Goal: Check status: Check status

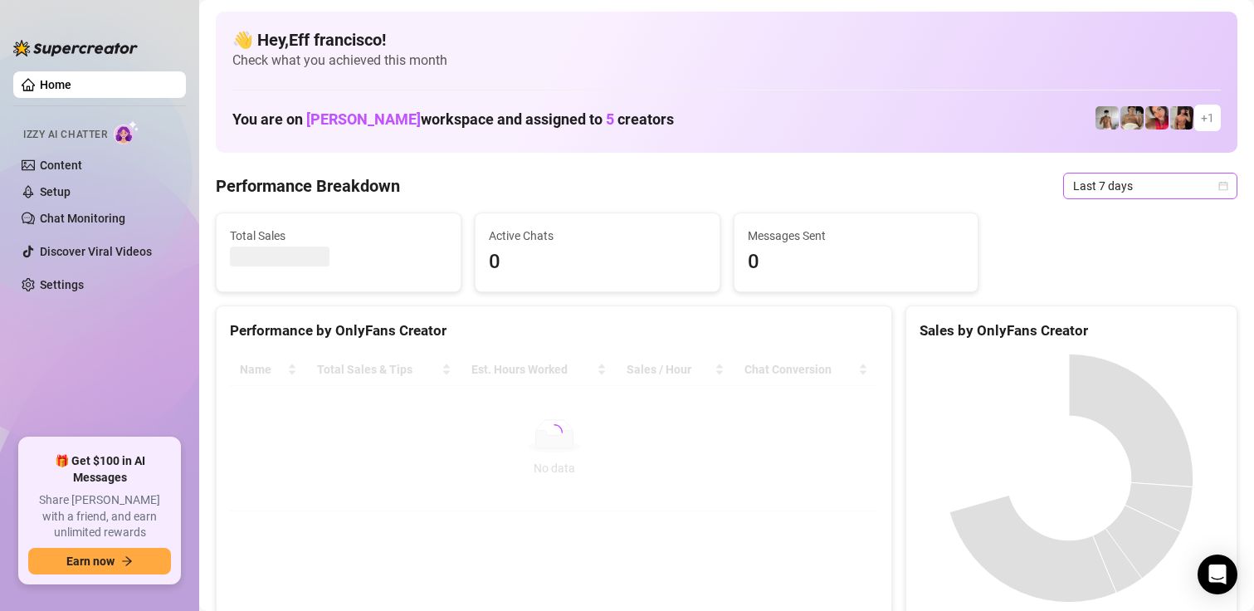
click at [1074, 178] on span "Last 7 days" at bounding box center [1150, 185] width 154 height 25
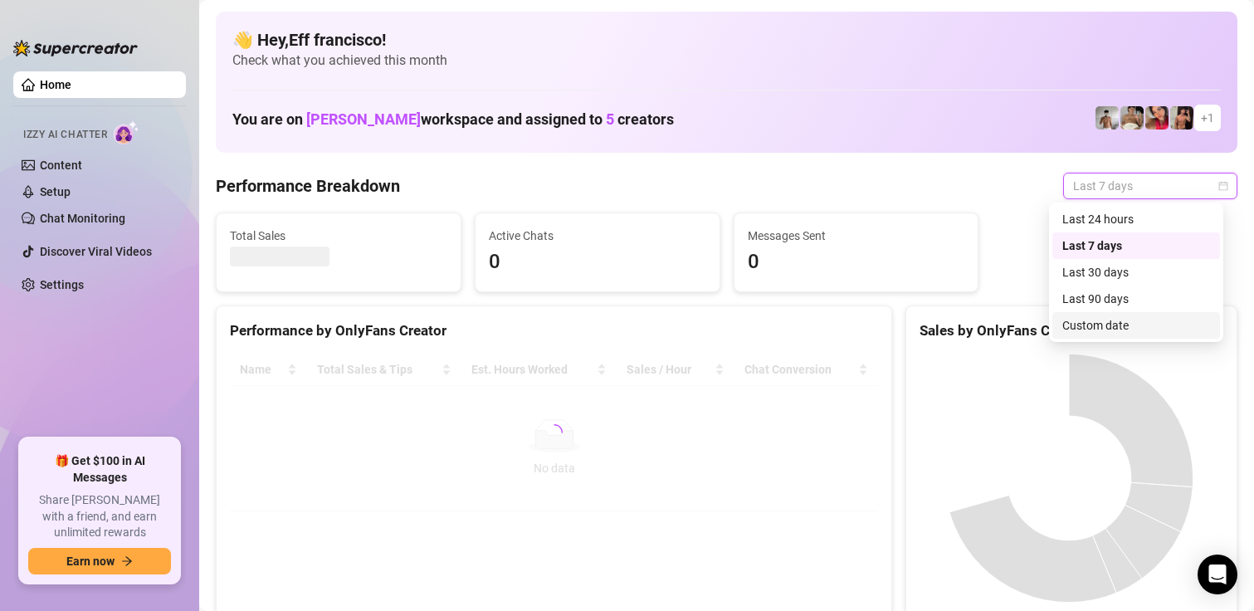
click at [1091, 333] on div "Custom date" at bounding box center [1137, 325] width 148 height 18
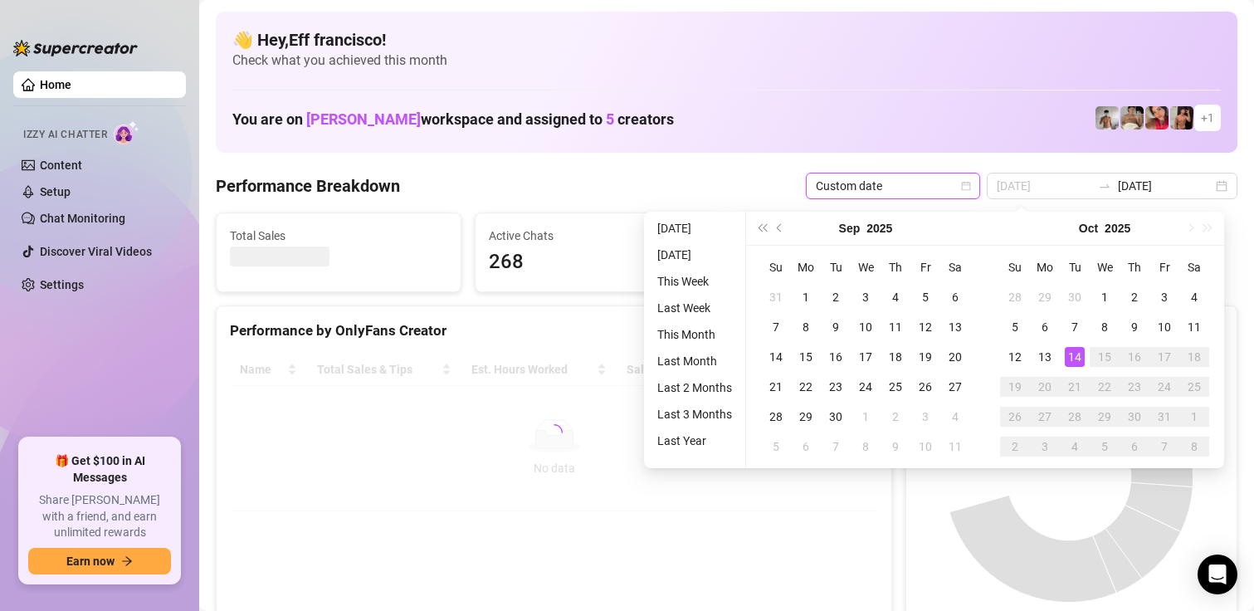
click at [1074, 357] on div "14" at bounding box center [1075, 357] width 20 height 20
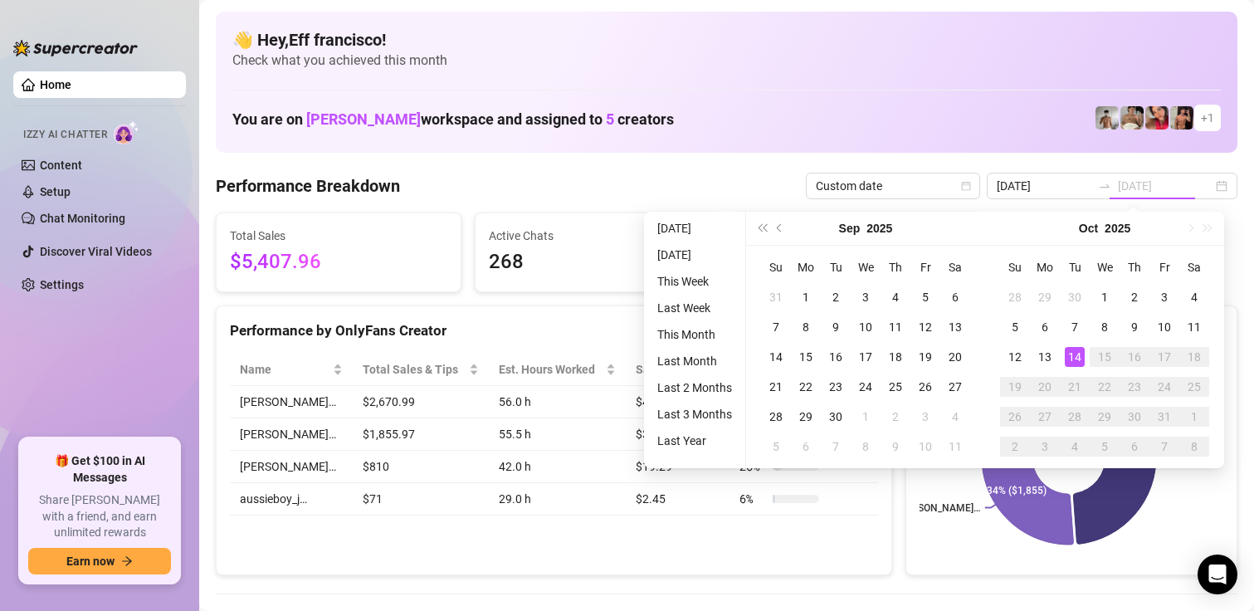
click at [1074, 357] on div "14" at bounding box center [1075, 357] width 20 height 20
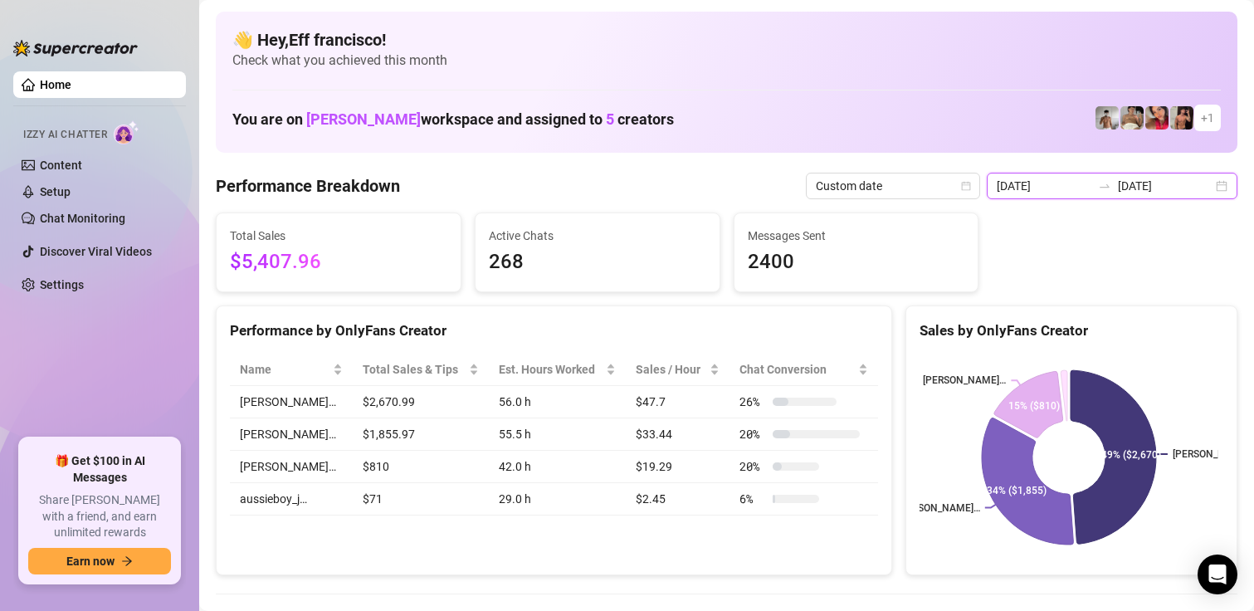
click at [1036, 185] on input "[DATE]" at bounding box center [1044, 186] width 95 height 18
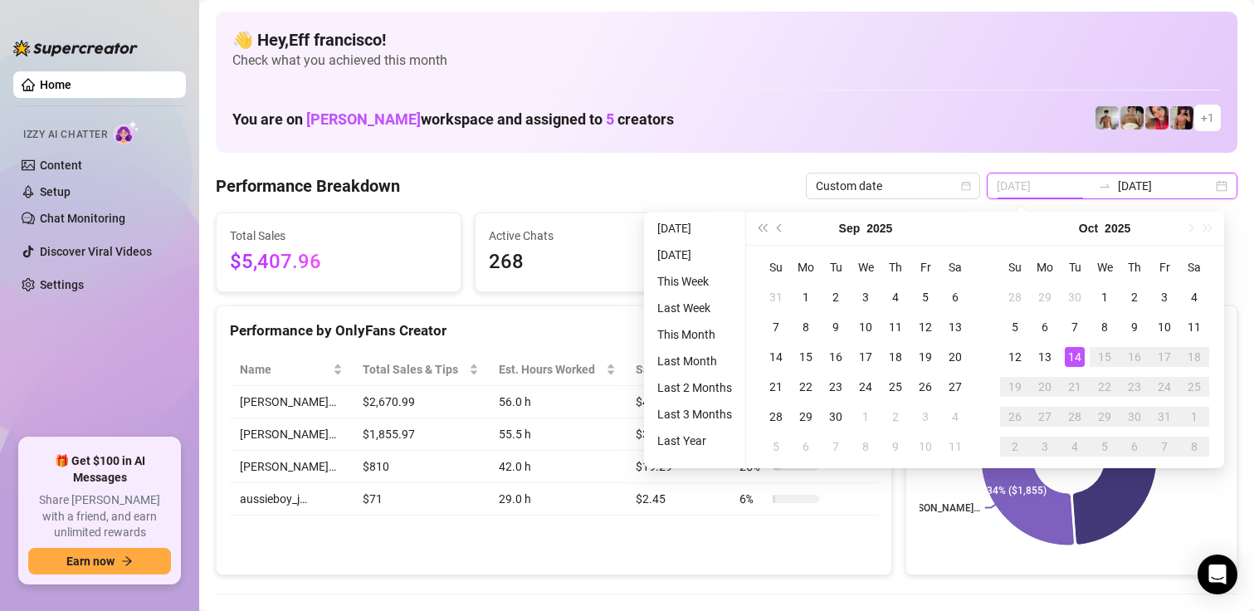
type input "[DATE]"
click at [1065, 349] on div "14" at bounding box center [1075, 357] width 20 height 20
click at [1069, 353] on div "14" at bounding box center [1075, 357] width 20 height 20
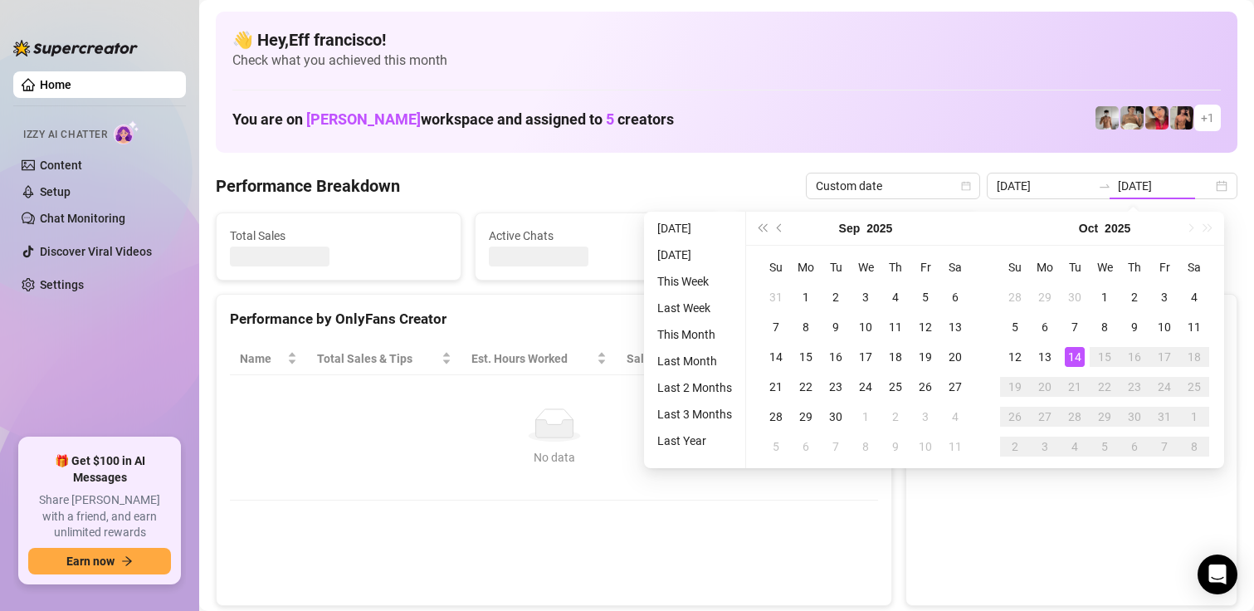
type input "[DATE]"
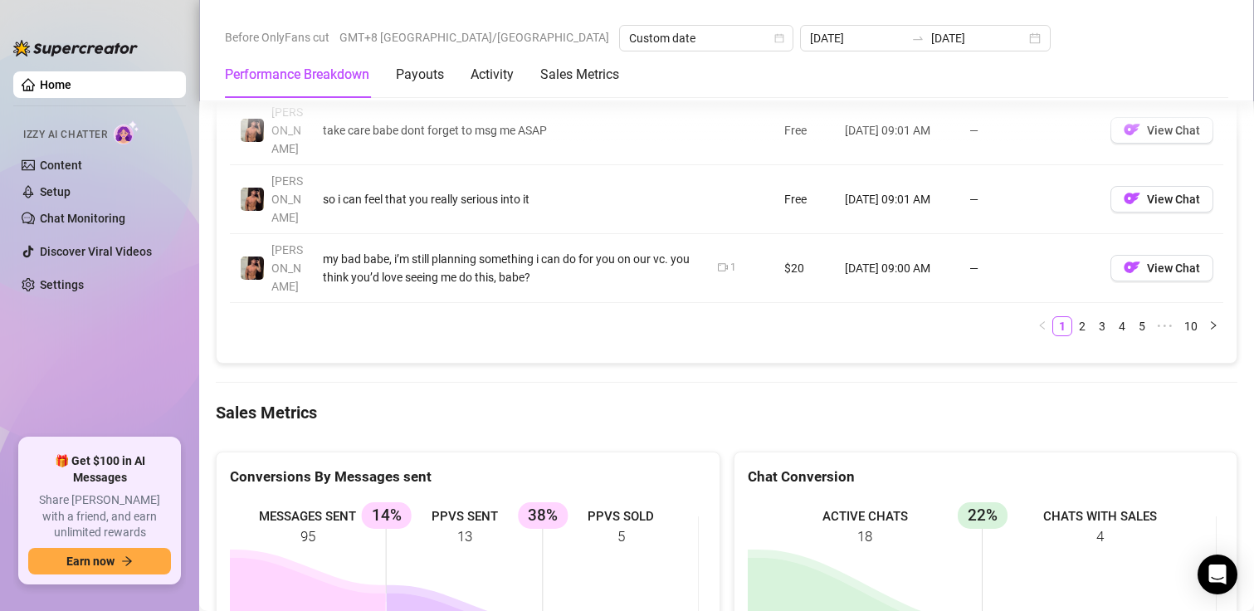
scroll to position [2241, 0]
